Goal: Information Seeking & Learning: Check status

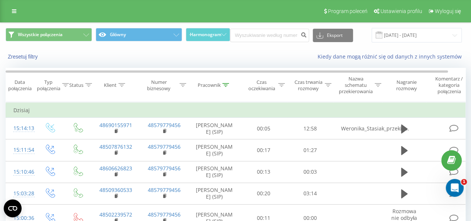
click at [227, 87] on div at bounding box center [225, 85] width 7 height 6
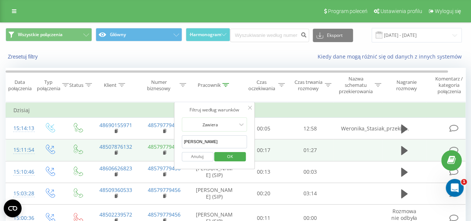
drag, startPoint x: 215, startPoint y: 142, endPoint x: 167, endPoint y: 148, distance: 48.5
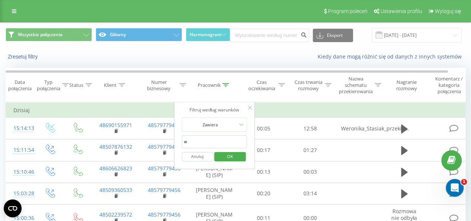
type input "wittke"
click at [226, 154] on span "OK" at bounding box center [230, 156] width 21 height 12
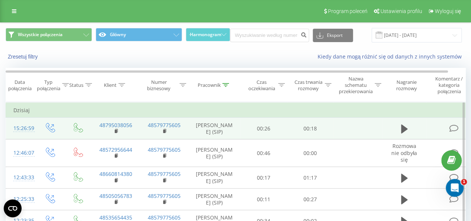
click at [410, 126] on td at bounding box center [404, 129] width 45 height 22
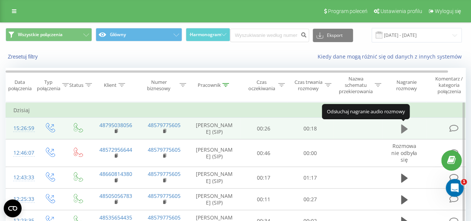
click at [404, 128] on icon at bounding box center [404, 128] width 7 height 9
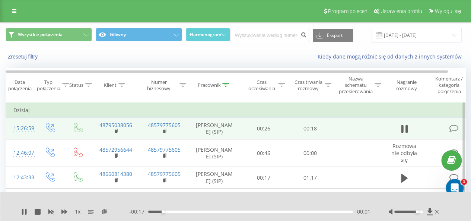
click at [419, 210] on div at bounding box center [408, 211] width 29 height 2
